Goal: Navigation & Orientation: Find specific page/section

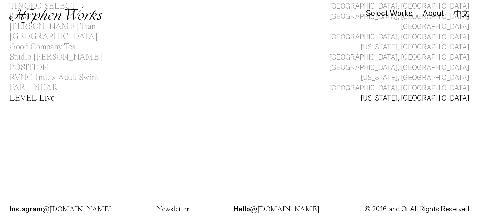
scroll to position [325, 0]
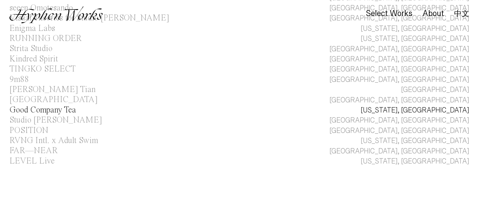
click at [62, 112] on div "Good Company Tea" at bounding box center [42, 110] width 66 height 9
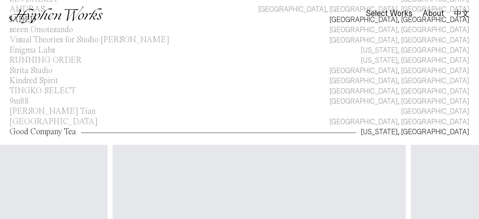
scroll to position [95, 0]
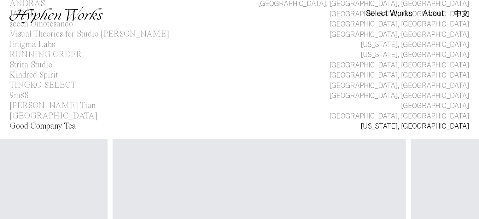
click at [69, 127] on div "Good Company Tea" at bounding box center [42, 126] width 66 height 9
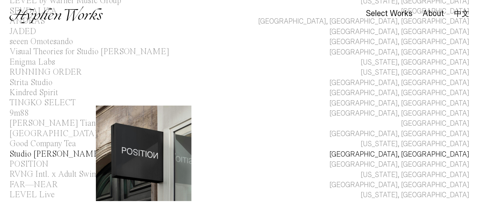
scroll to position [83, 0]
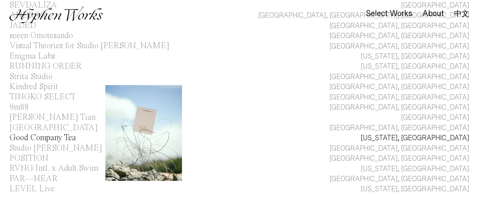
click at [66, 136] on div "Good Company Tea" at bounding box center [42, 138] width 66 height 9
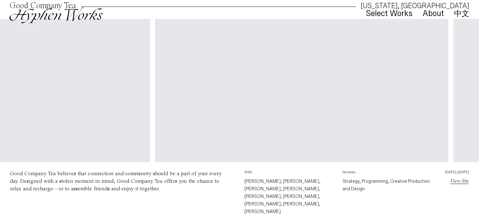
scroll to position [257, 0]
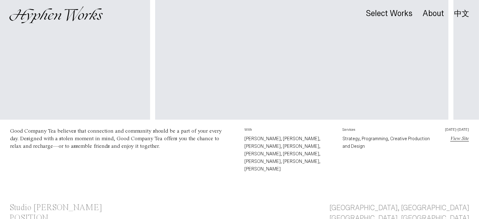
click at [455, 140] on link "View Site" at bounding box center [459, 138] width 19 height 5
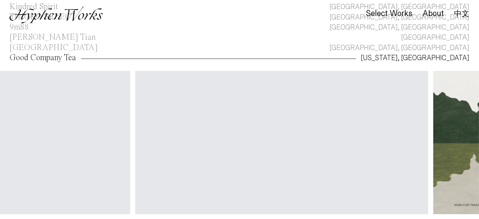
scroll to position [0, 13]
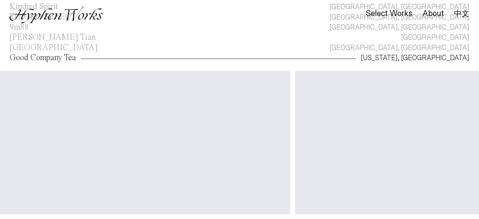
drag, startPoint x: 250, startPoint y: 132, endPoint x: 39, endPoint y: 117, distance: 211.4
click at [39, 117] on div "Your browser does not support the video tag. Your browser does not support the …" at bounding box center [226, 143] width 479 height 144
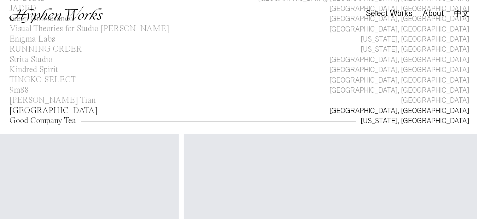
scroll to position [37, 0]
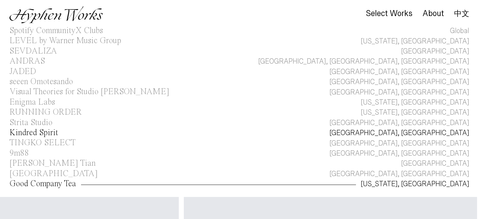
click at [47, 131] on div "Kindred Spirit" at bounding box center [33, 133] width 49 height 9
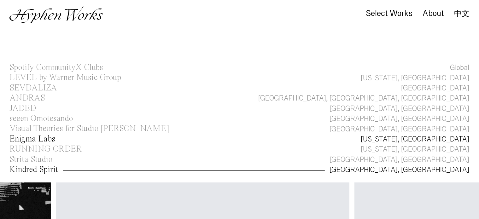
scroll to position [0, 439]
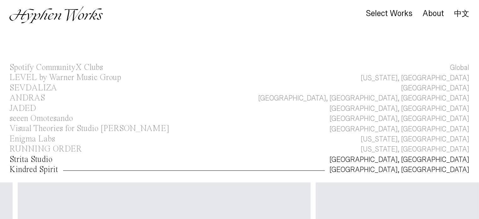
click at [42, 160] on div "Strita Studio" at bounding box center [30, 159] width 43 height 9
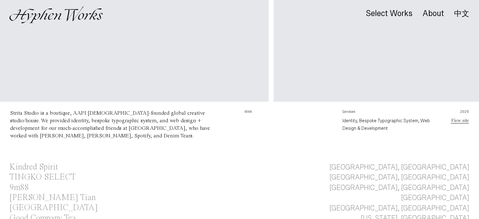
click at [458, 122] on link "View site" at bounding box center [460, 120] width 18 height 5
